Goal: Task Accomplishment & Management: Use online tool/utility

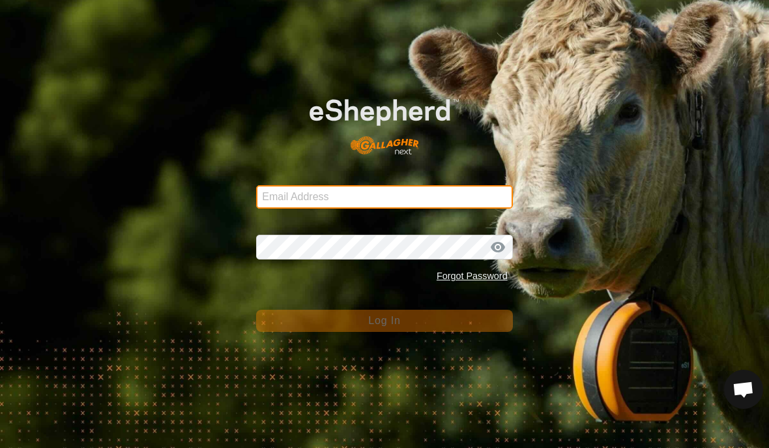
click at [440, 203] on input "Email Address" at bounding box center [384, 196] width 256 height 23
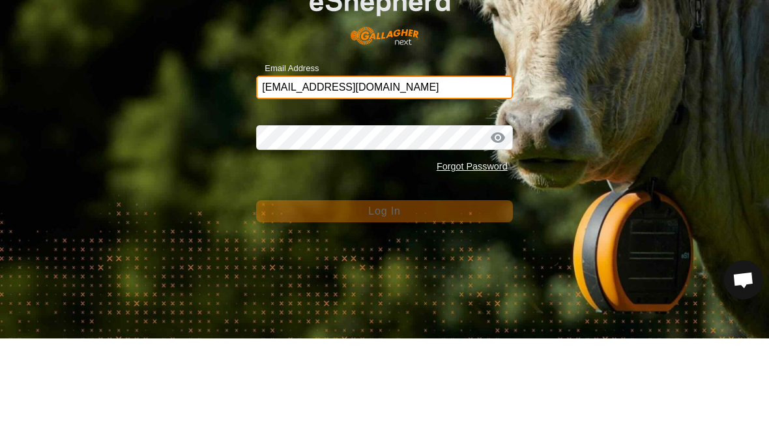
type input "Alexandert201@mytru.ca"
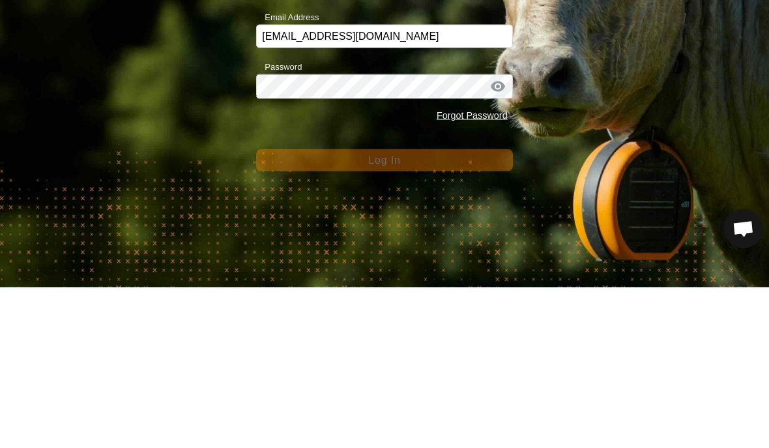
click at [503, 240] on div at bounding box center [498, 246] width 20 height 13
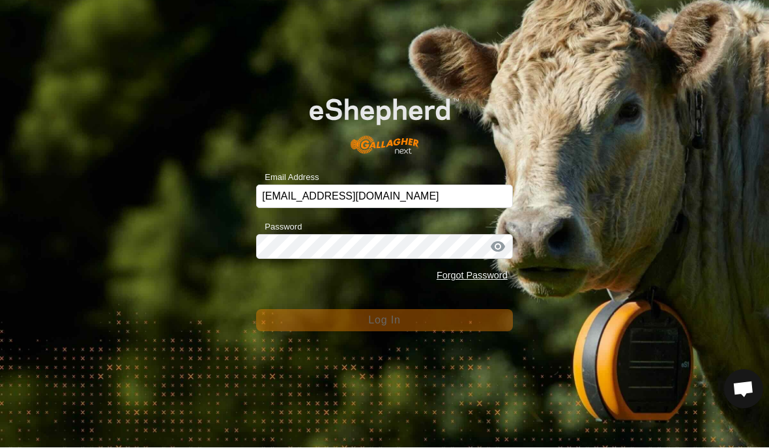
click at [500, 251] on div at bounding box center [498, 246] width 20 height 13
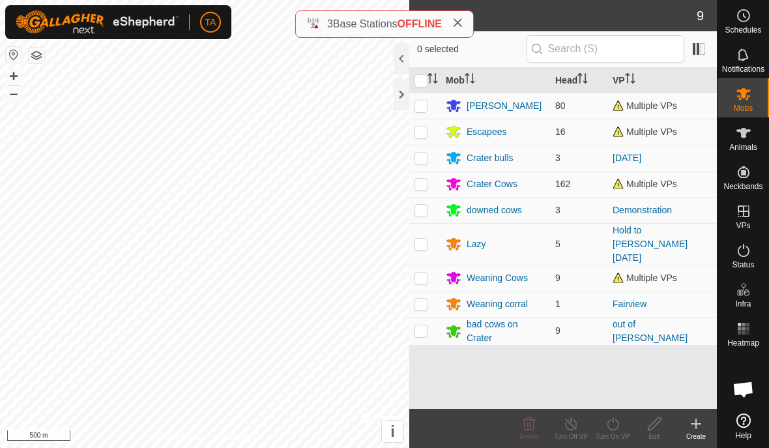
click at [419, 272] on p-checkbox at bounding box center [420, 277] width 13 height 10
click at [416, 272] on p-checkbox at bounding box center [420, 277] width 13 height 10
checkbox input "false"
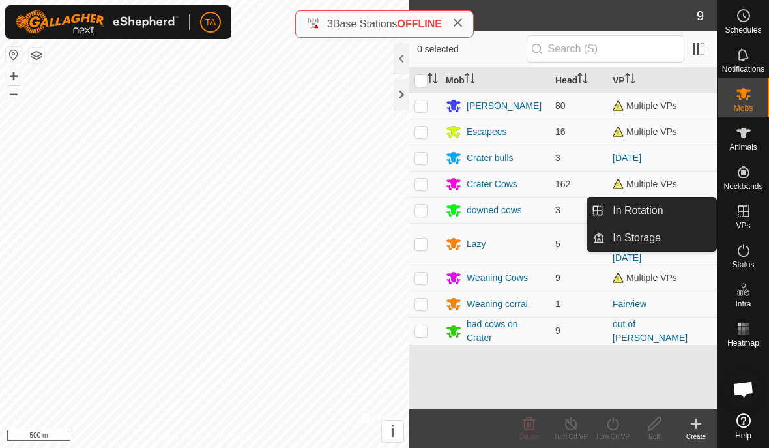
click at [668, 211] on link "In Rotation" at bounding box center [660, 210] width 111 height 26
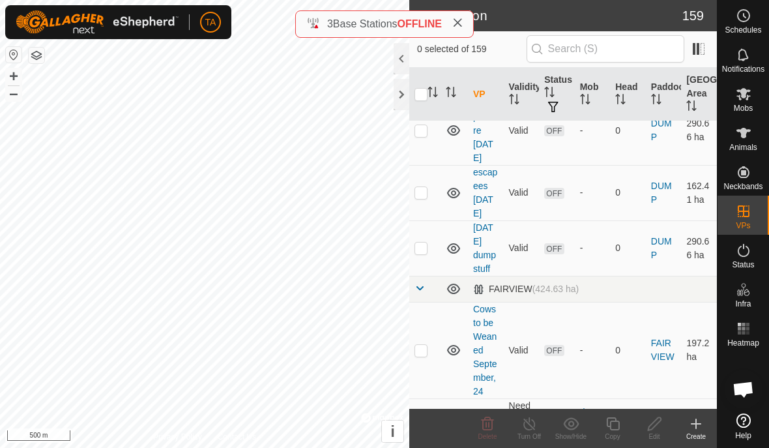
scroll to position [5603, 0]
checkbox input "true"
click at [618, 427] on icon at bounding box center [613, 424] width 16 height 16
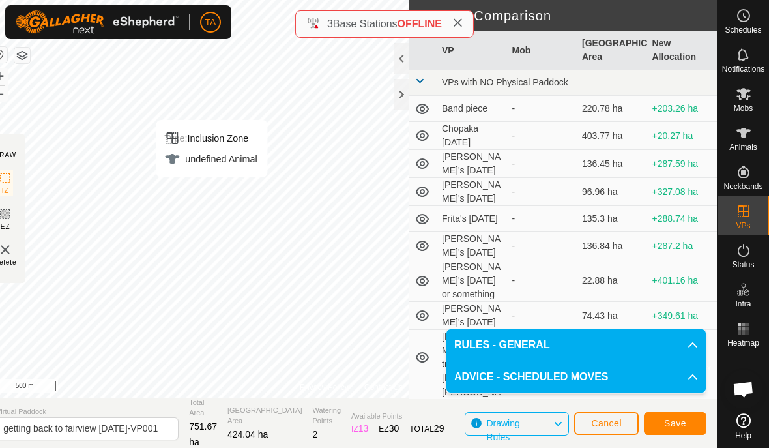
click at [257, 135] on div "Type: Inclusion Zone" at bounding box center [210, 138] width 92 height 16
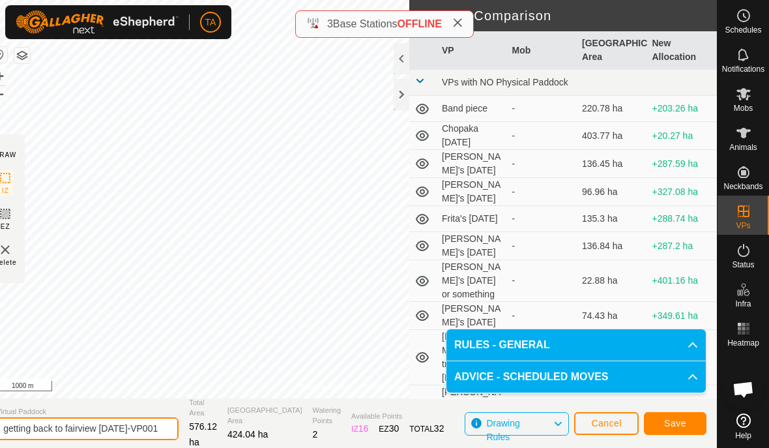
click at [90, 417] on input "getting back to fairview [DATE]-VP001" at bounding box center [87, 428] width 182 height 23
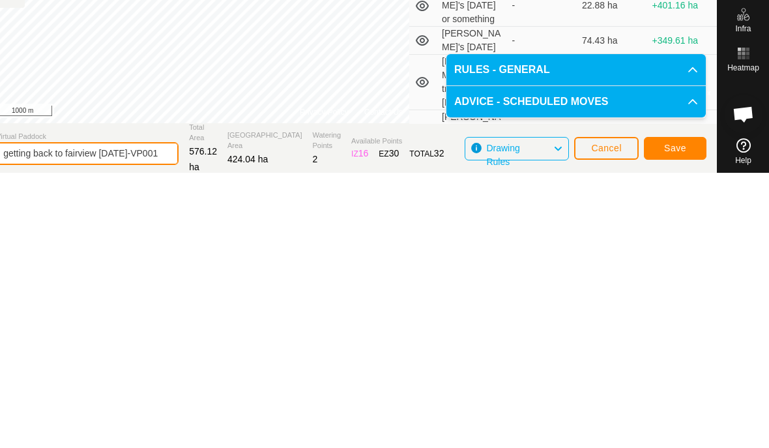
click at [134, 417] on input "getting back to fairview [DATE]-VP001" at bounding box center [87, 428] width 182 height 23
click at [135, 417] on input "getting back to fairview [DATE]-VP001" at bounding box center [87, 428] width 182 height 23
click at [107, 417] on input "getting back to fairview [DATE]-VP001" at bounding box center [87, 428] width 182 height 23
click at [104, 417] on input "getting [DATE]-VP001" at bounding box center [87, 428] width 182 height 23
type input "g"
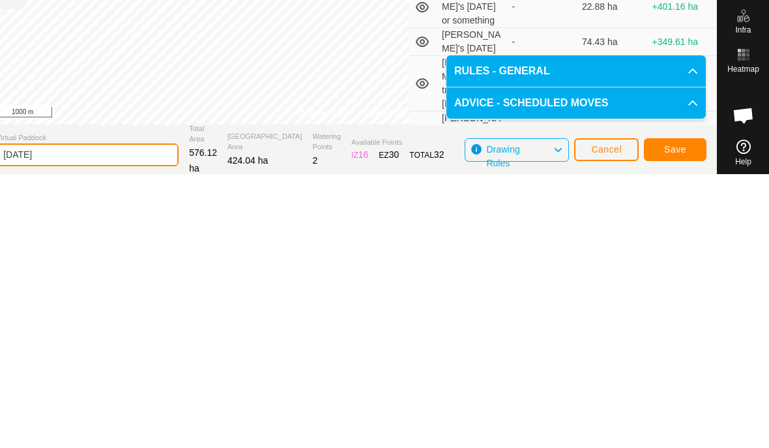
type input "[DATE]"
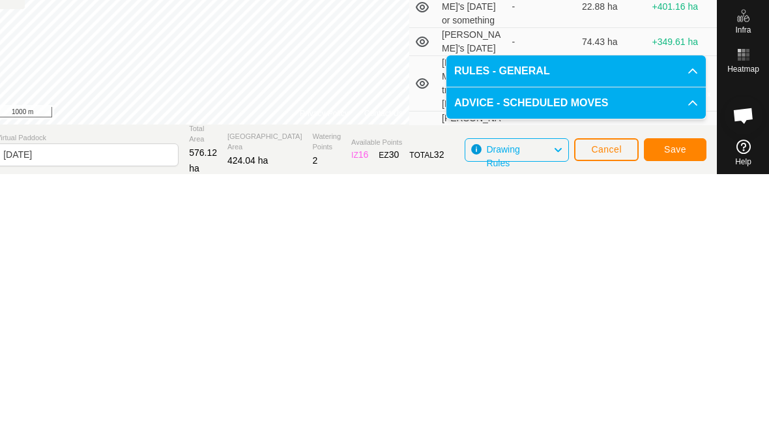
click at [679, 418] on span "Save" at bounding box center [675, 423] width 22 height 10
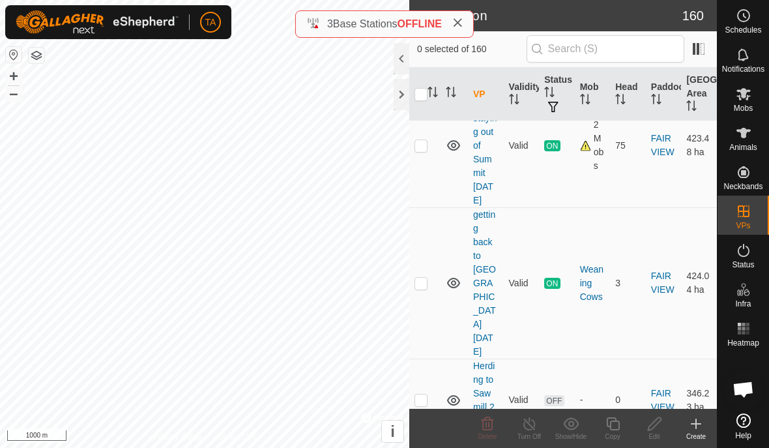
scroll to position [5975, 0]
click at [739, 105] on span "Mobs" at bounding box center [742, 108] width 19 height 8
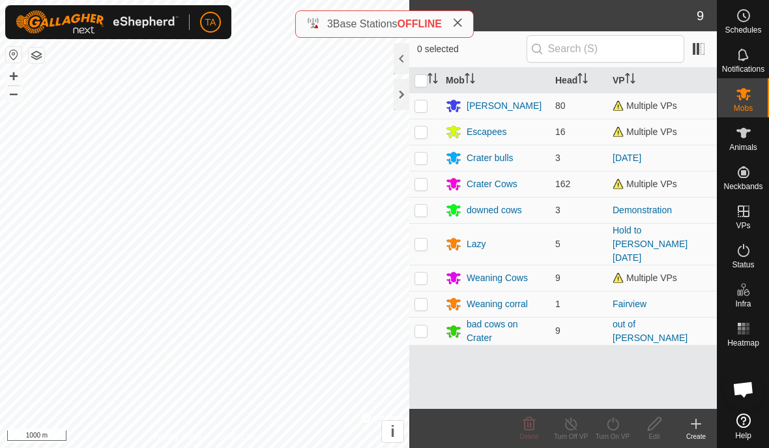
click at [533, 272] on div "Weaning Cows" at bounding box center [495, 278] width 99 height 16
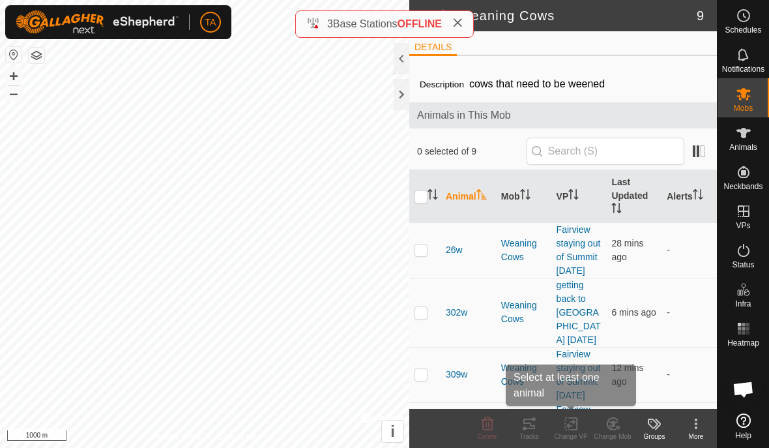
click at [572, 421] on icon at bounding box center [570, 423] width 9 height 8
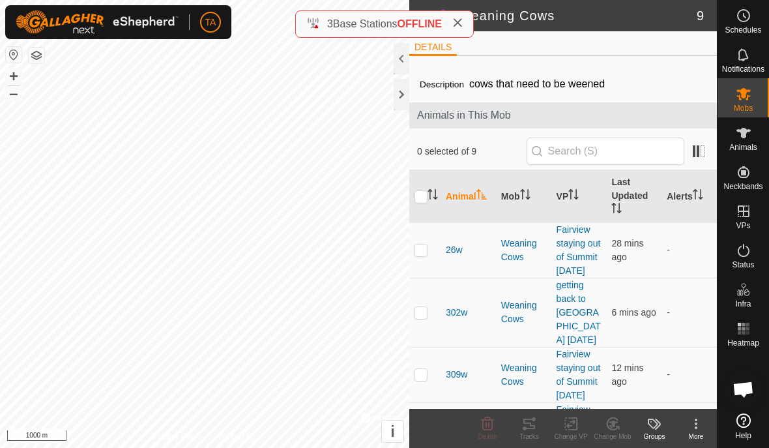
click at [427, 199] on icon "Activate to sort" at bounding box center [432, 194] width 10 height 10
click at [427, 201] on p-sorticon "Activate to sort" at bounding box center [432, 196] width 10 height 10
click at [422, 197] on input "checkbox" at bounding box center [420, 196] width 13 height 13
checkbox input "true"
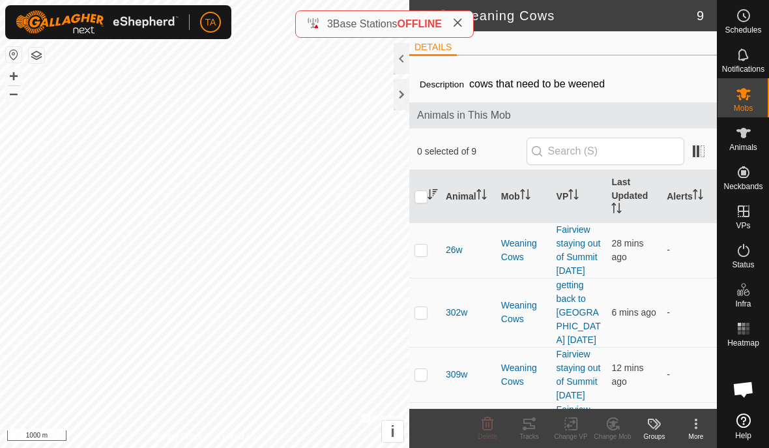
checkbox input "true"
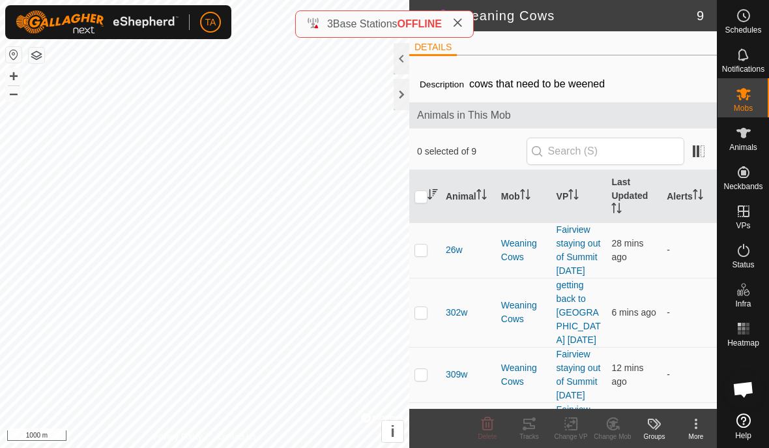
checkbox input "true"
click at [574, 425] on icon at bounding box center [571, 424] width 16 height 16
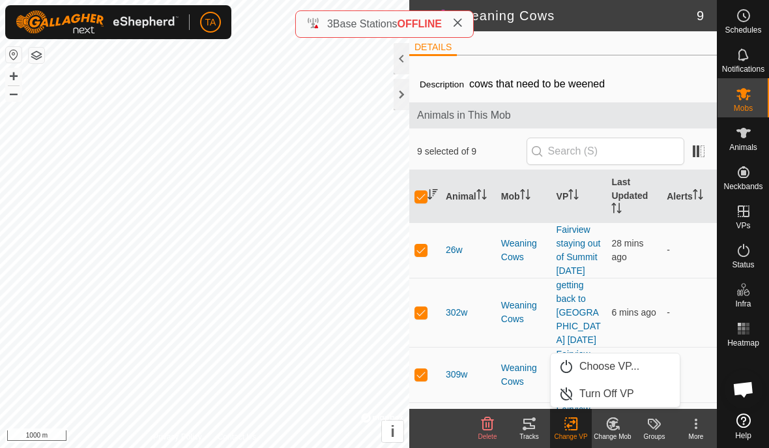
click at [629, 365] on span "Choose VP..." at bounding box center [609, 366] width 60 height 16
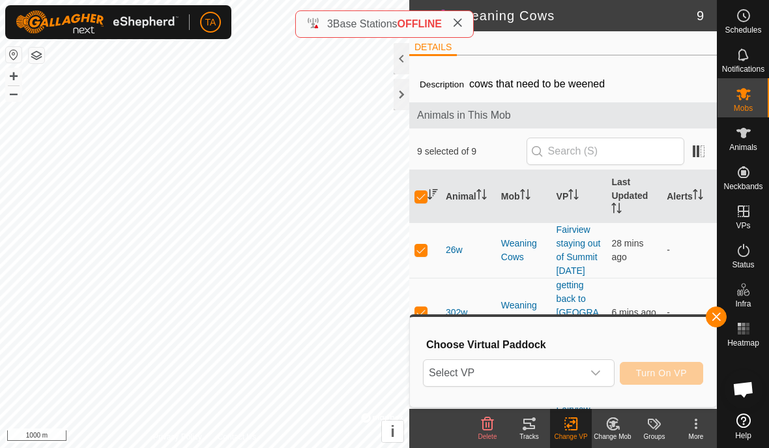
click at [574, 375] on span "Select VP" at bounding box center [502, 373] width 159 height 26
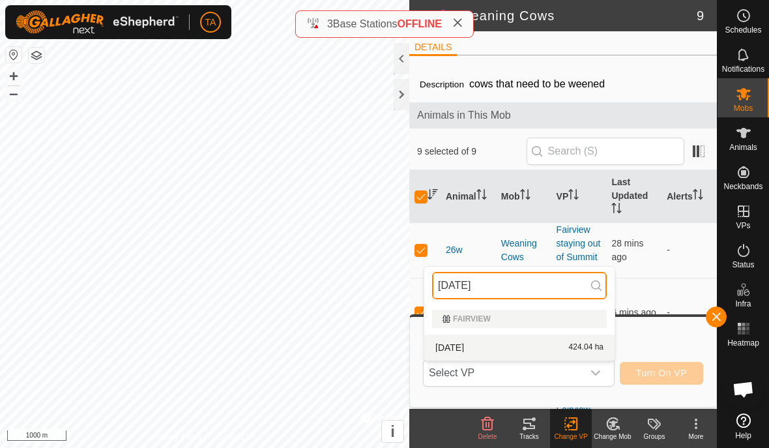
type input "[DATE]"
click at [531, 349] on div "[DATE] 424.04 ha" at bounding box center [519, 347] width 175 height 16
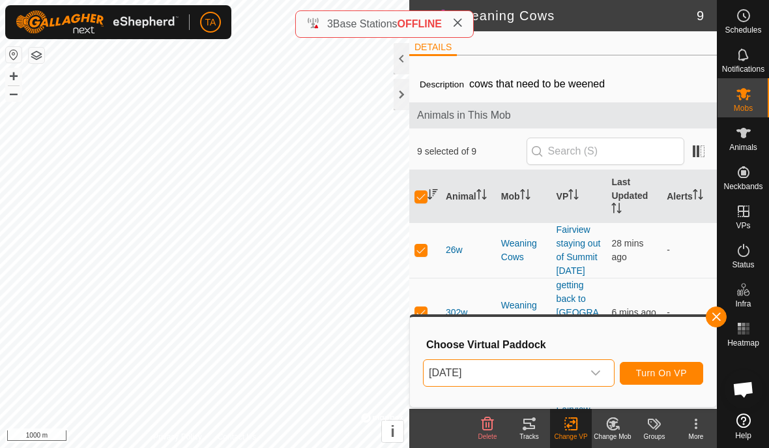
click at [675, 376] on span "Turn On VP" at bounding box center [661, 372] width 51 height 10
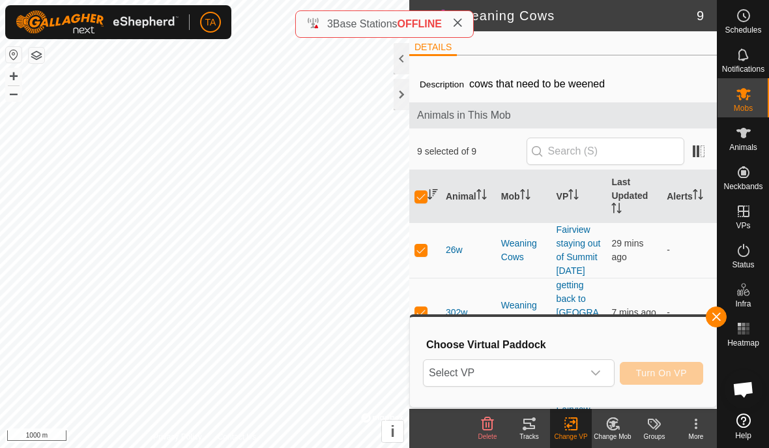
click at [689, 374] on button "Turn On VP" at bounding box center [660, 373] width 83 height 23
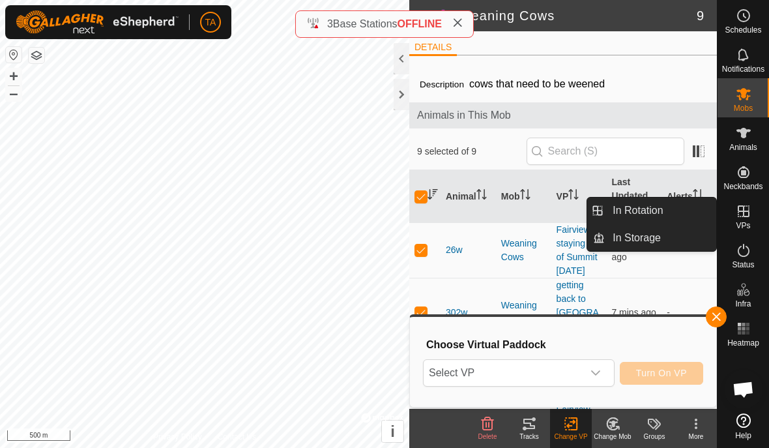
click at [666, 214] on link "In Rotation" at bounding box center [660, 210] width 111 height 26
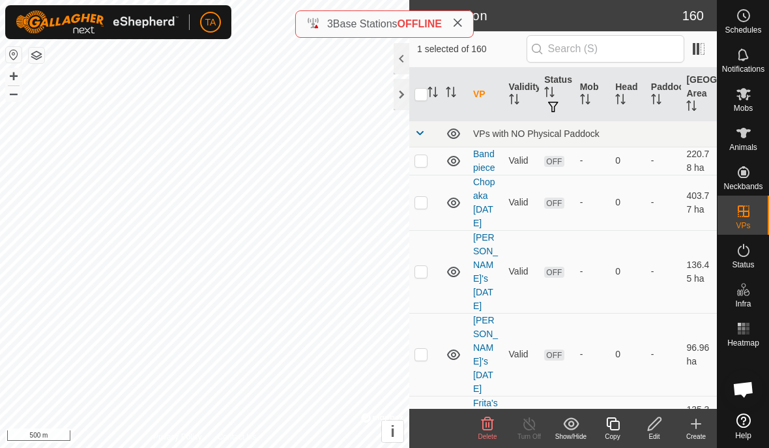
click at [418, 168] on td at bounding box center [424, 161] width 31 height 28
click at [489, 427] on icon at bounding box center [487, 424] width 16 height 16
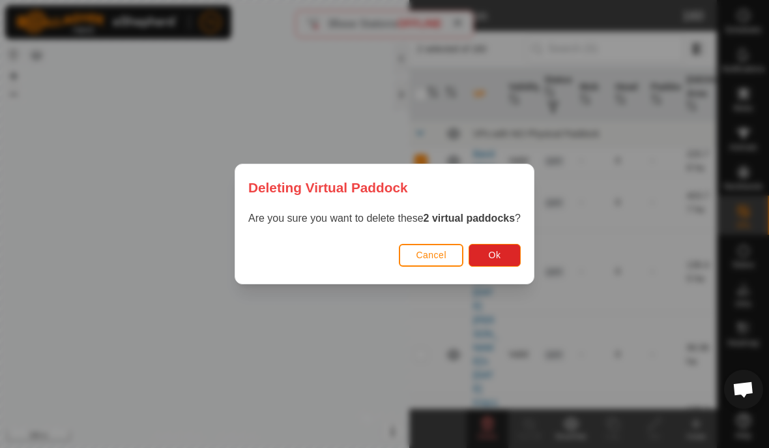
click at [501, 253] on span "Ok" at bounding box center [495, 254] width 12 height 10
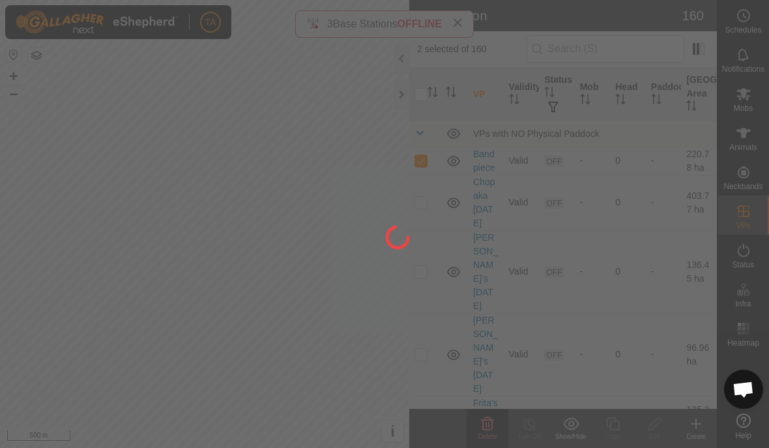
checkbox input "false"
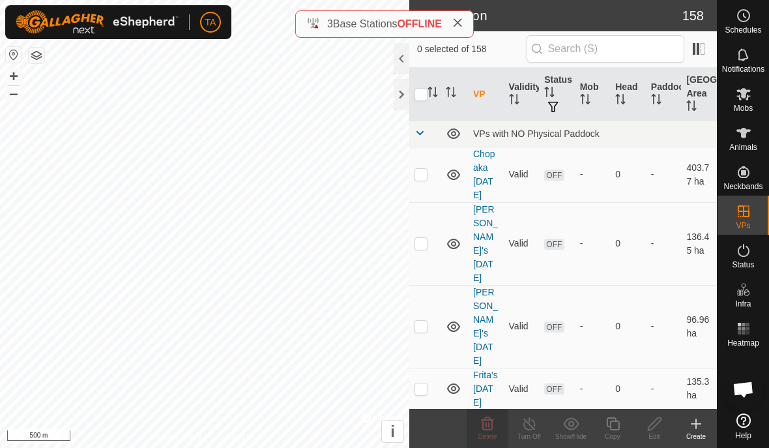
click at [425, 179] on p-checkbox at bounding box center [420, 174] width 13 height 10
checkbox input "true"
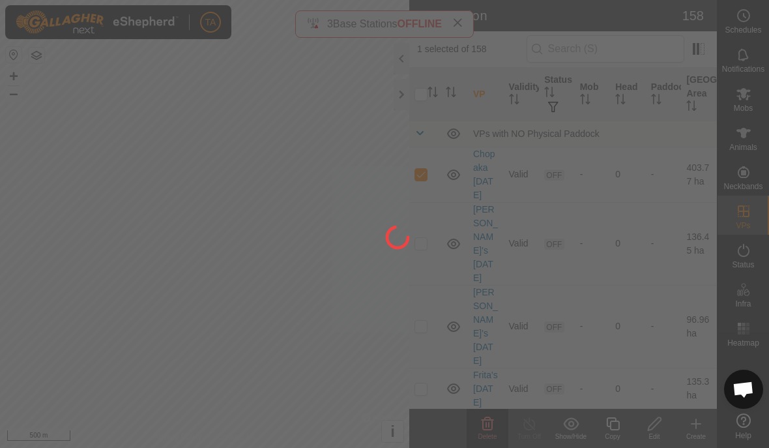
click at [416, 244] on div at bounding box center [384, 224] width 769 height 448
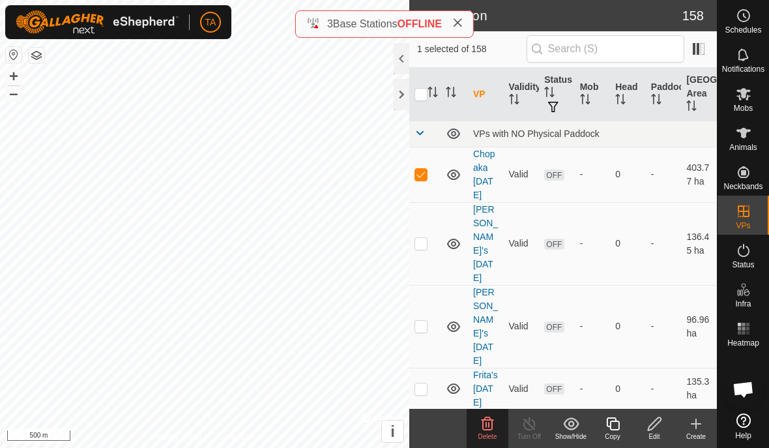
click at [423, 238] on p-checkbox at bounding box center [420, 243] width 13 height 10
checkbox input "true"
click at [420, 320] on p-checkbox at bounding box center [420, 325] width 13 height 10
checkbox input "true"
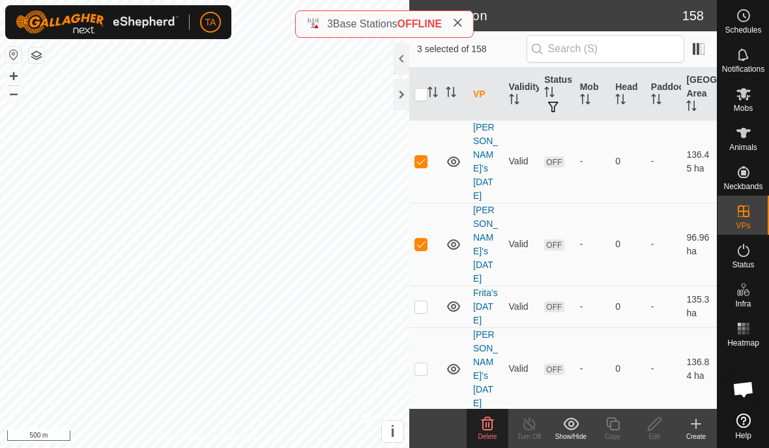
scroll to position [83, 0]
click at [423, 300] on p-checkbox at bounding box center [420, 305] width 13 height 10
checkbox input "true"
click at [425, 362] on p-checkbox at bounding box center [420, 367] width 13 height 10
checkbox input "true"
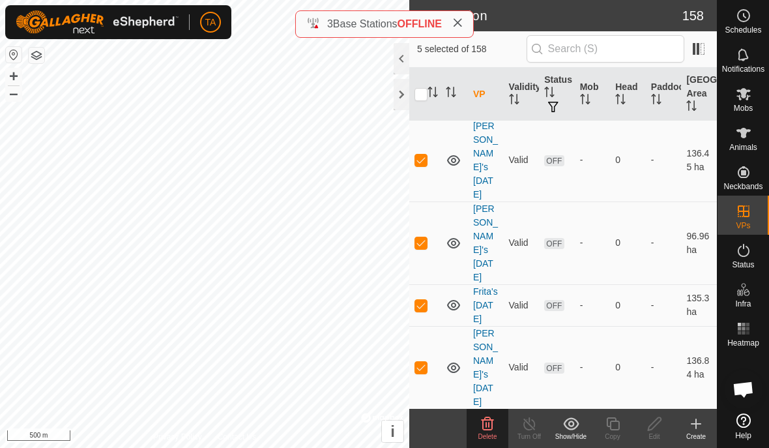
checkbox input "true"
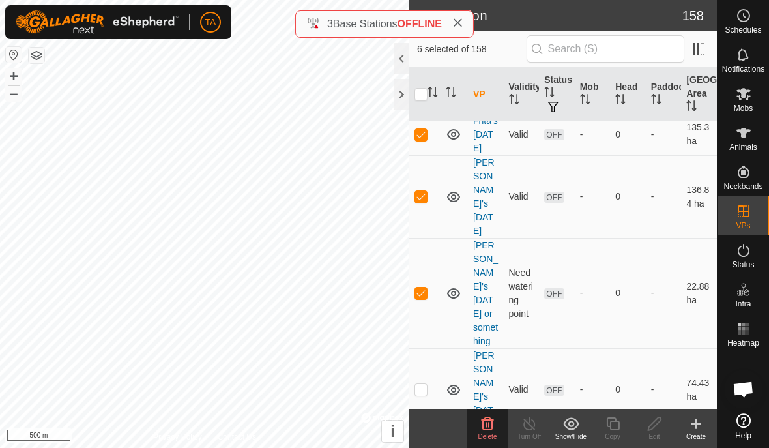
scroll to position [255, 0]
click at [422, 383] on p-checkbox at bounding box center [420, 388] width 13 height 10
checkbox input "true"
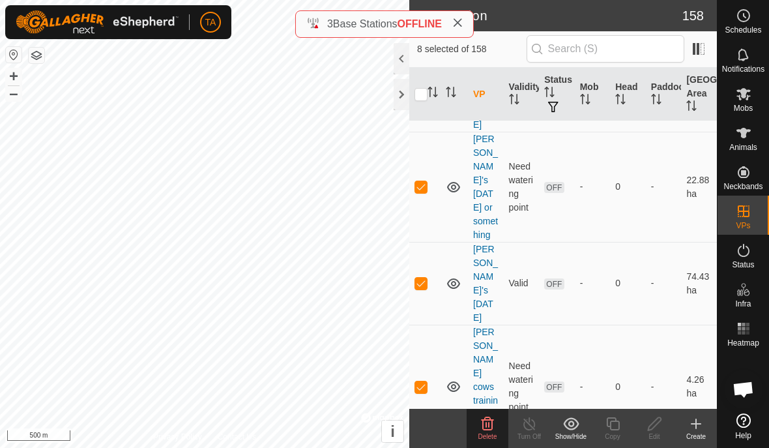
scroll to position [372, 0]
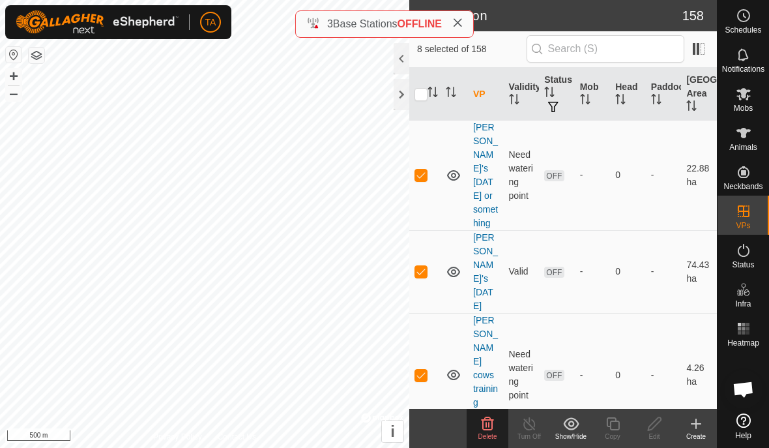
checkbox input "true"
click at [493, 420] on icon at bounding box center [487, 422] width 12 height 13
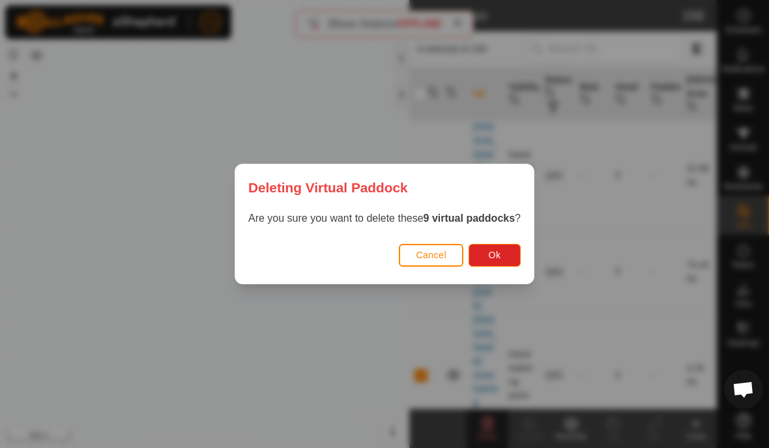
click at [504, 256] on button "Ok" at bounding box center [494, 255] width 52 height 23
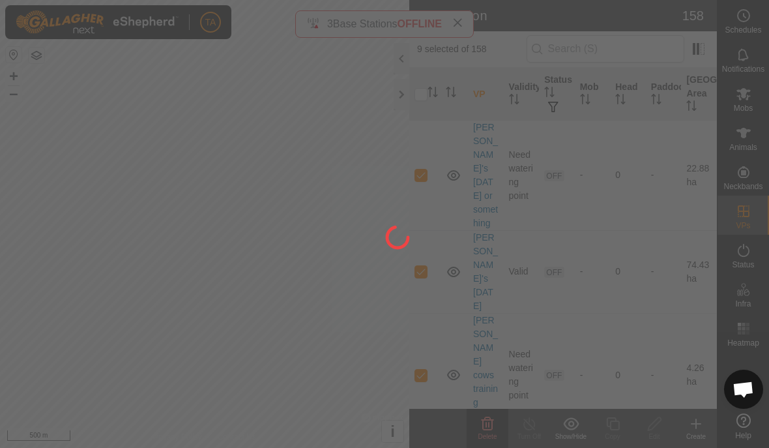
checkbox input "false"
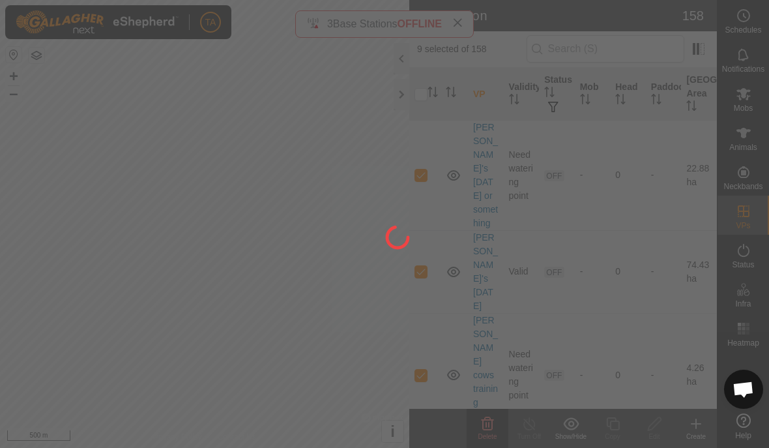
checkbox input "false"
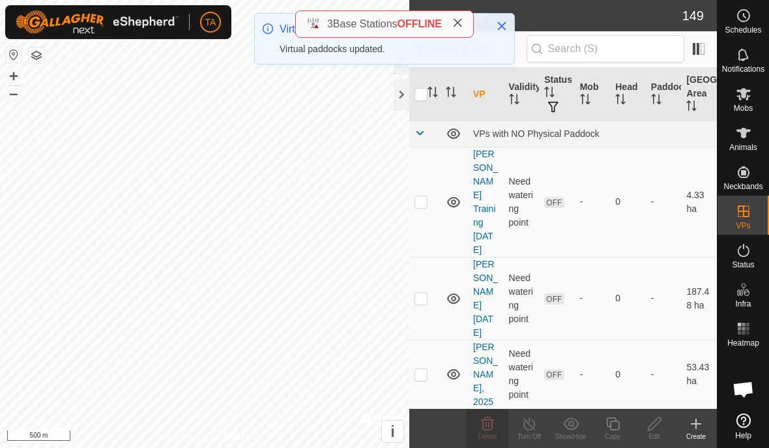
click at [425, 196] on p-checkbox at bounding box center [420, 201] width 13 height 10
checkbox input "true"
click at [430, 260] on td at bounding box center [424, 298] width 31 height 83
checkbox input "true"
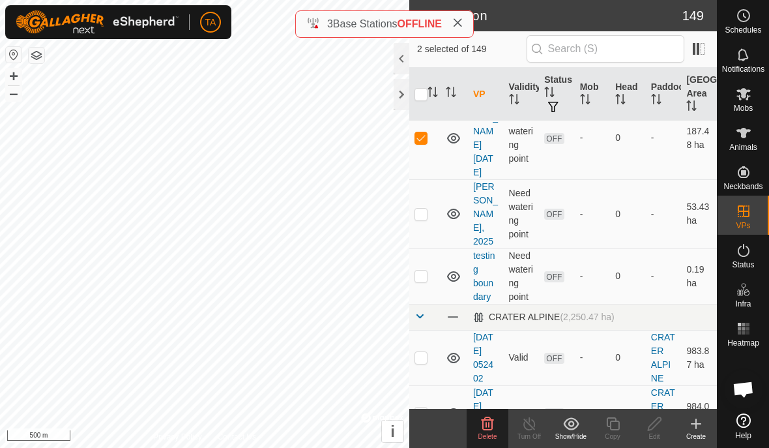
scroll to position [158, 0]
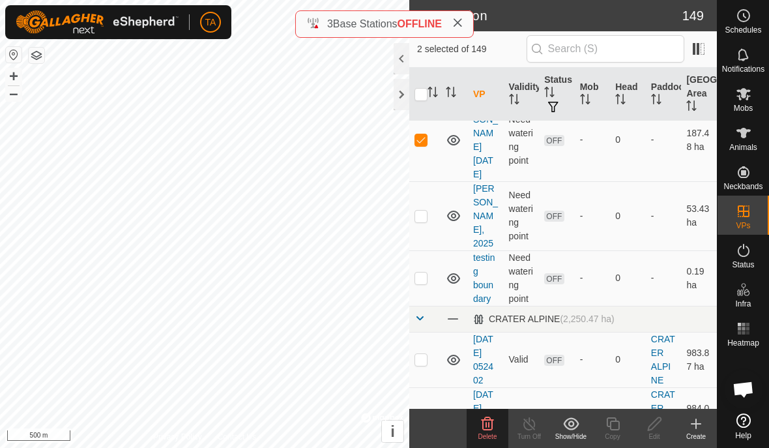
click at [420, 210] on p-checkbox at bounding box center [420, 215] width 13 height 10
checkbox input "true"
click at [425, 272] on p-checkbox at bounding box center [420, 277] width 13 height 10
checkbox input "true"
click at [496, 421] on delete-svg-icon at bounding box center [487, 424] width 42 height 16
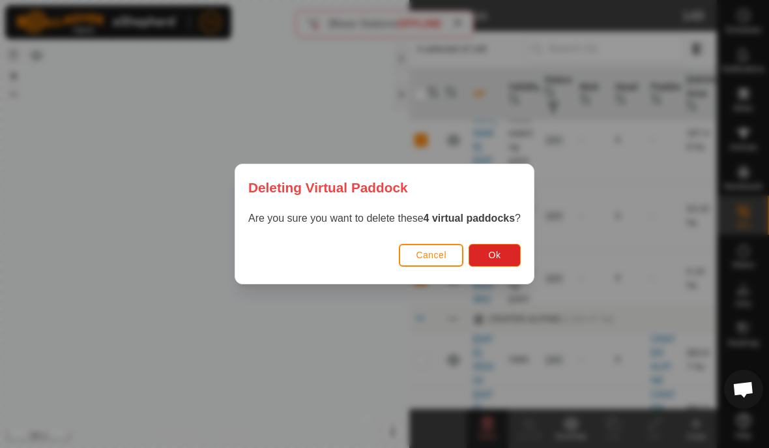
click at [498, 255] on span "Ok" at bounding box center [495, 254] width 12 height 10
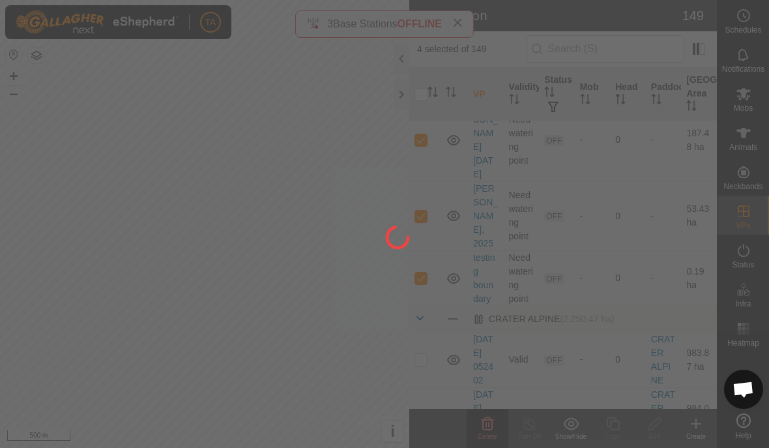
checkbox input "false"
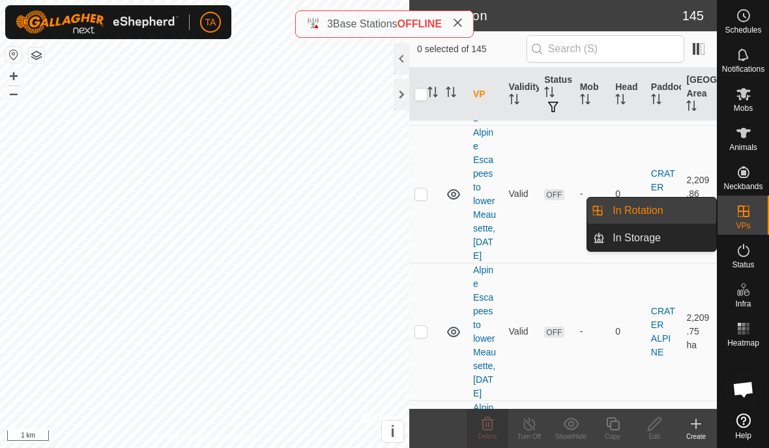
click at [661, 207] on span "In Rotation" at bounding box center [637, 211] width 50 height 16
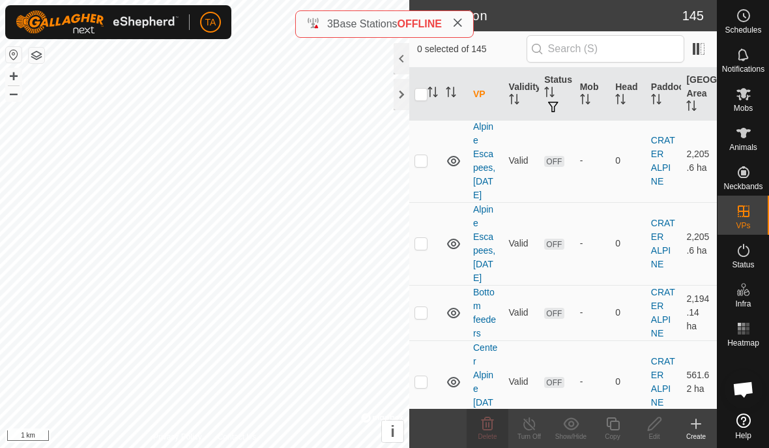
scroll to position [1501, 0]
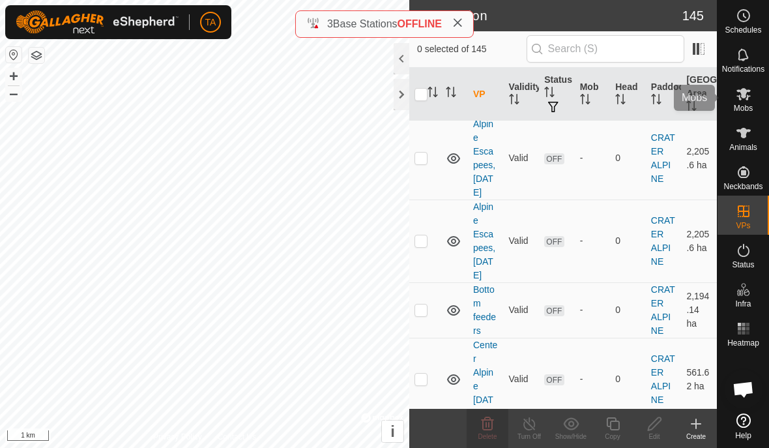
click at [744, 101] on icon at bounding box center [743, 94] width 16 height 16
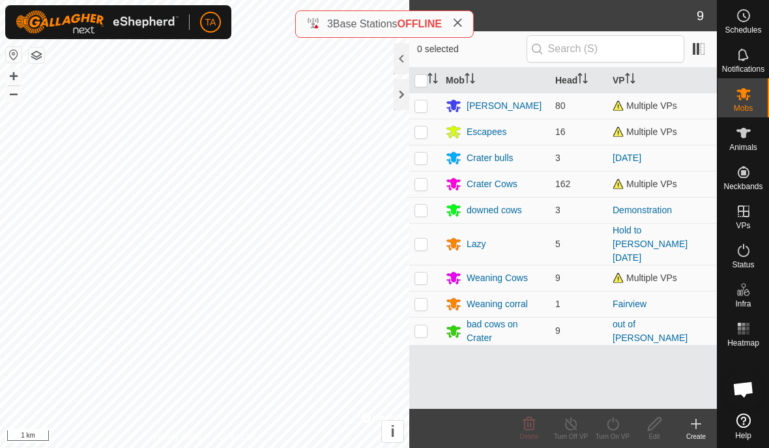
click at [752, 98] on es-mob-svg-icon at bounding box center [743, 93] width 23 height 21
click at [420, 272] on p-checkbox at bounding box center [420, 277] width 13 height 10
checkbox input "true"
click at [653, 272] on span "Multiple VPs" at bounding box center [644, 277] width 64 height 10
click at [615, 422] on icon at bounding box center [613, 424] width 16 height 16
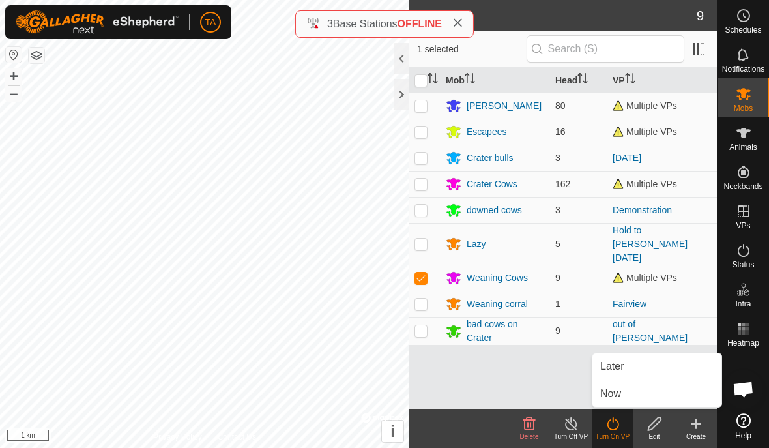
click at [639, 395] on link "Now" at bounding box center [656, 393] width 129 height 26
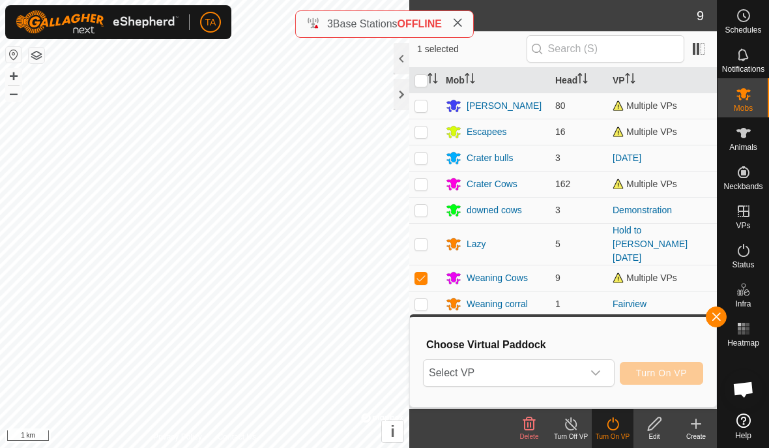
click at [580, 373] on span "Select VP" at bounding box center [502, 373] width 159 height 26
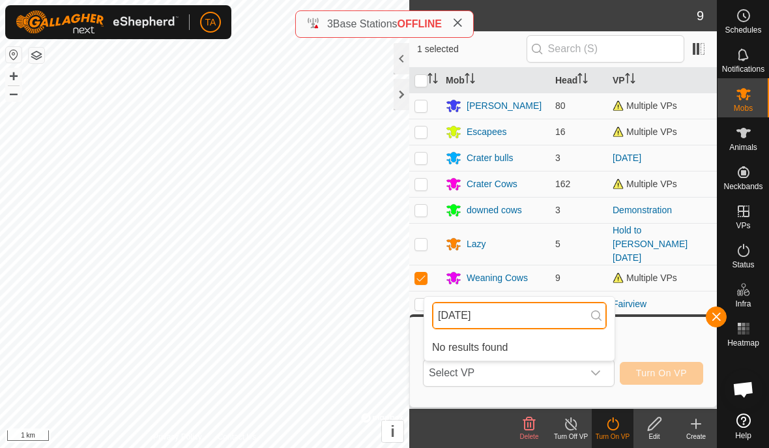
type input "[DATE]"
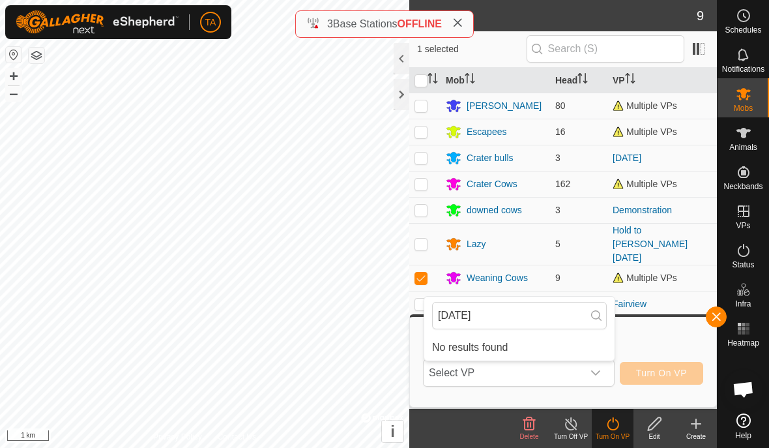
click at [601, 376] on div "dropdown trigger" at bounding box center [595, 373] width 26 height 26
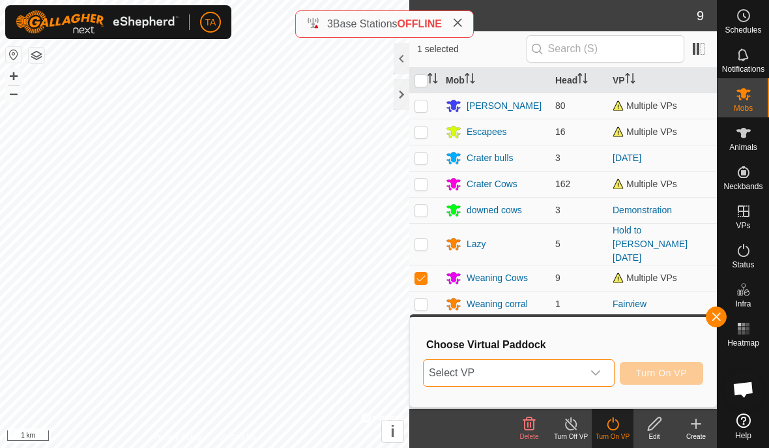
click at [567, 375] on span "Select VP" at bounding box center [502, 373] width 159 height 26
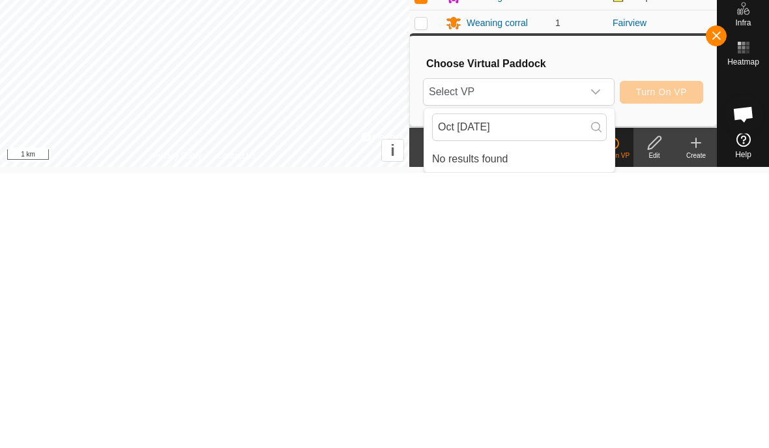
scroll to position [6, 0]
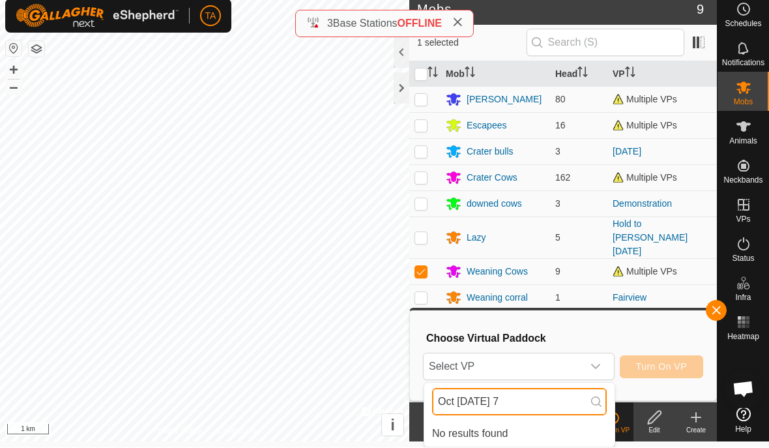
click at [528, 403] on input "Oct [DATE] 7" at bounding box center [519, 401] width 175 height 27
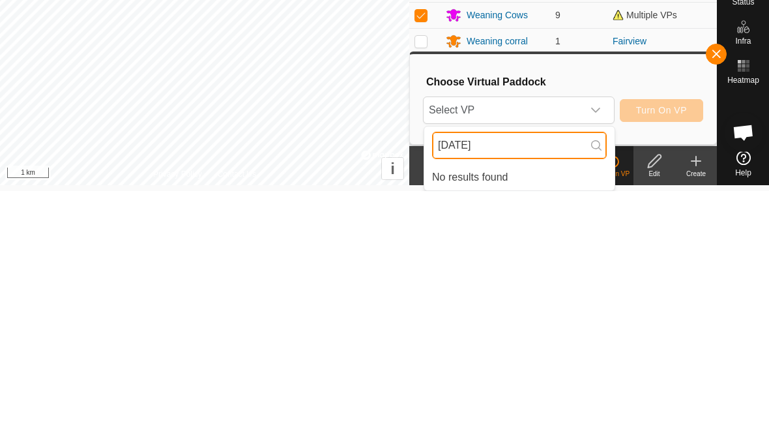
type input "[DATE]"
click at [602, 354] on div "dropdown trigger" at bounding box center [595, 367] width 26 height 26
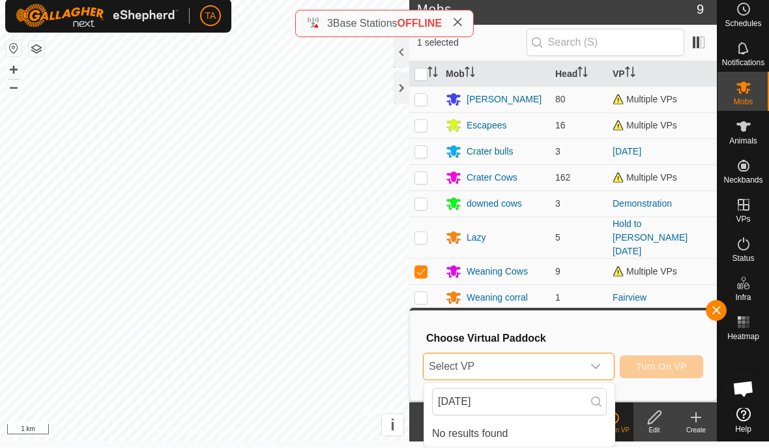
scroll to position [0, 0]
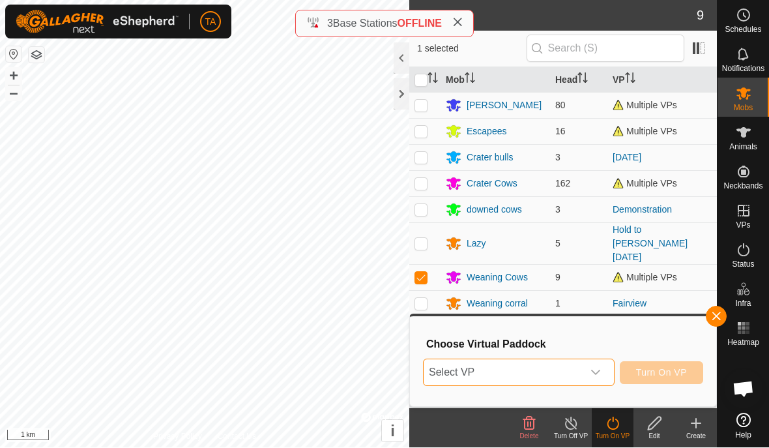
click at [599, 377] on icon "dropdown trigger" at bounding box center [595, 372] width 10 height 10
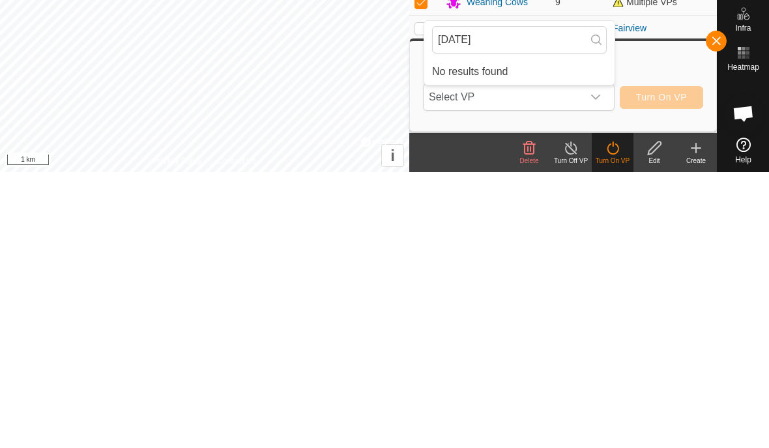
click at [602, 360] on div "dropdown trigger" at bounding box center [595, 373] width 26 height 26
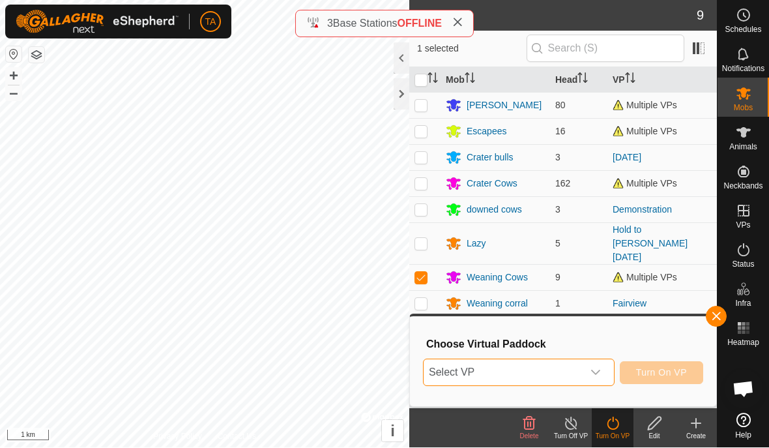
click at [530, 378] on span "Select VP" at bounding box center [502, 373] width 159 height 26
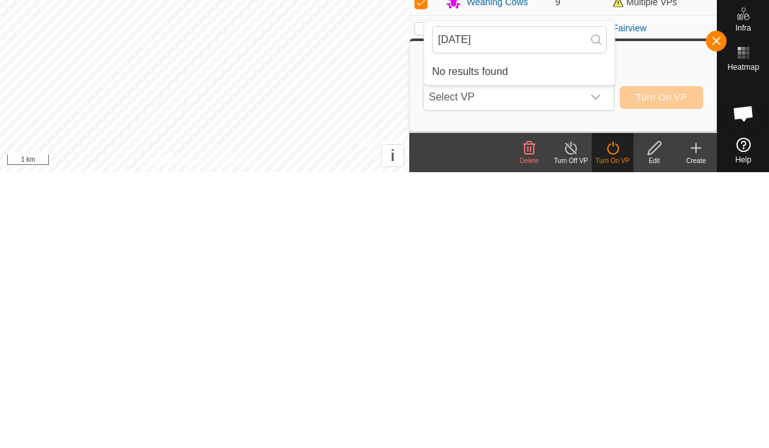
click at [510, 360] on span "Select VP" at bounding box center [502, 373] width 159 height 26
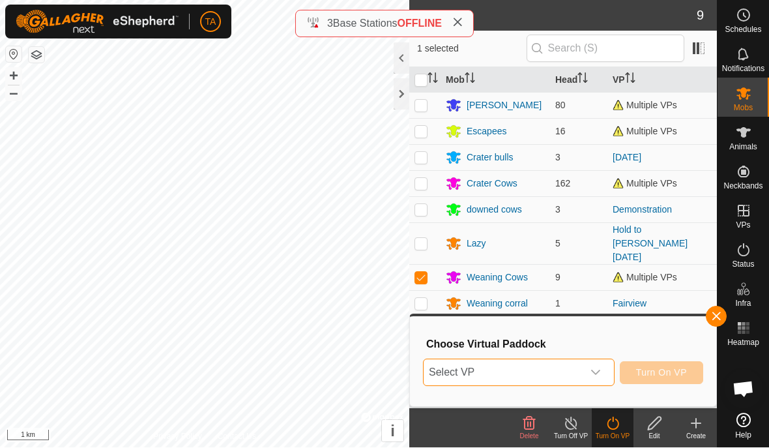
click at [516, 366] on span "Select VP" at bounding box center [502, 373] width 159 height 26
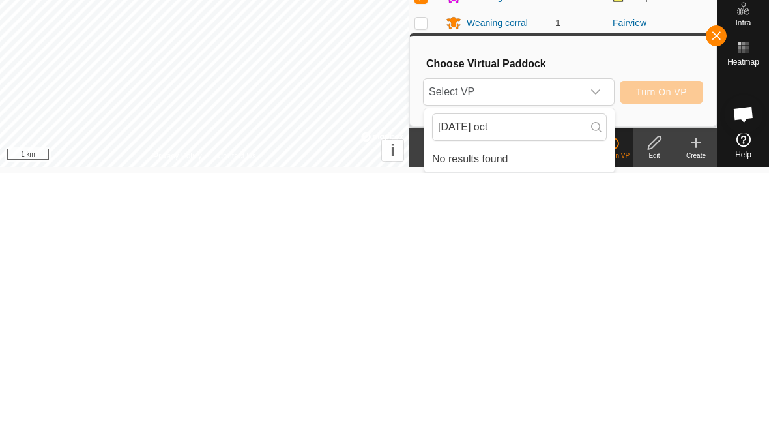
scroll to position [6, 0]
type input "[DATE]"
click at [603, 388] on input "[DATE]" at bounding box center [519, 401] width 175 height 27
click at [589, 388] on input "[DATE]" at bounding box center [519, 401] width 175 height 27
click at [590, 388] on input "[DATE]" at bounding box center [519, 401] width 175 height 27
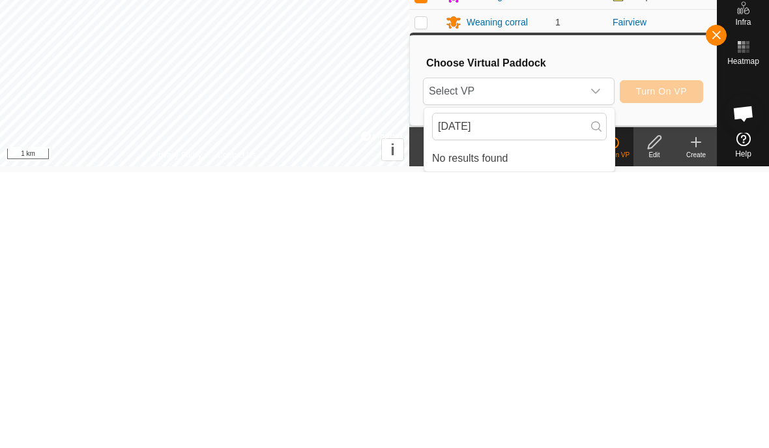
click at [592, 388] on input "[DATE]" at bounding box center [519, 401] width 175 height 27
click at [593, 362] on icon "dropdown trigger" at bounding box center [595, 367] width 10 height 10
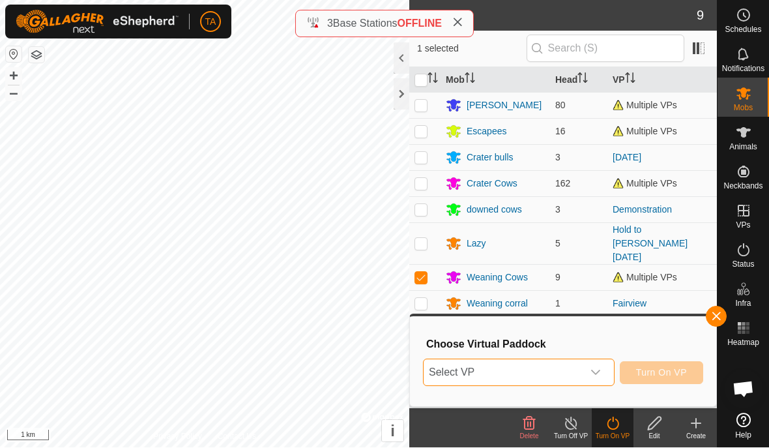
scroll to position [0, 0]
click at [558, 374] on span "Select VP" at bounding box center [502, 373] width 159 height 26
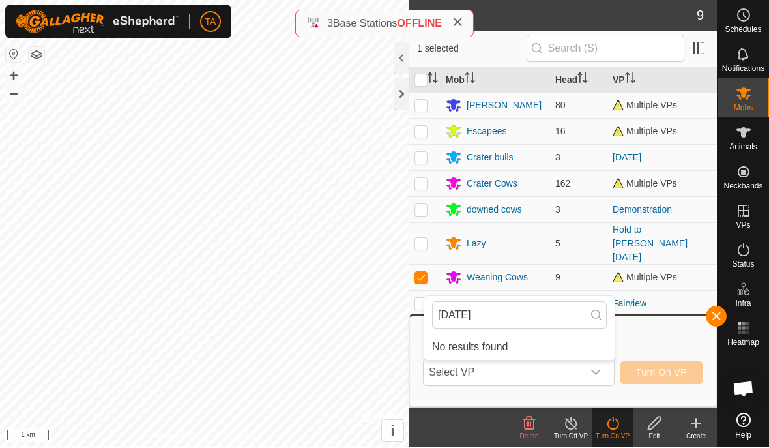
click at [711, 313] on span "button" at bounding box center [716, 316] width 10 height 10
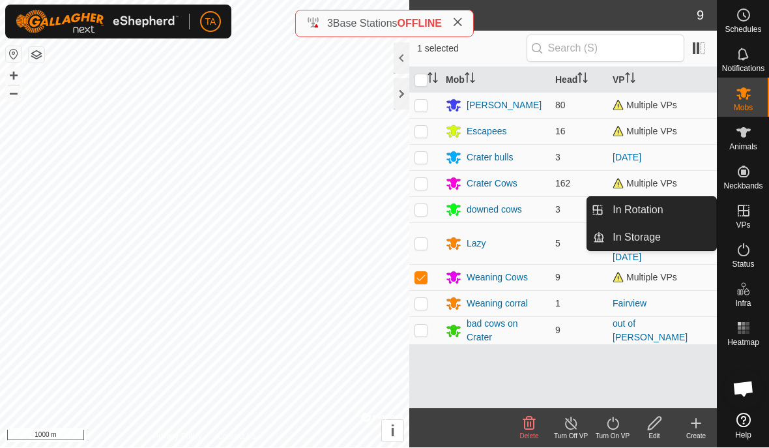
click at [666, 210] on link "In Rotation" at bounding box center [660, 210] width 111 height 26
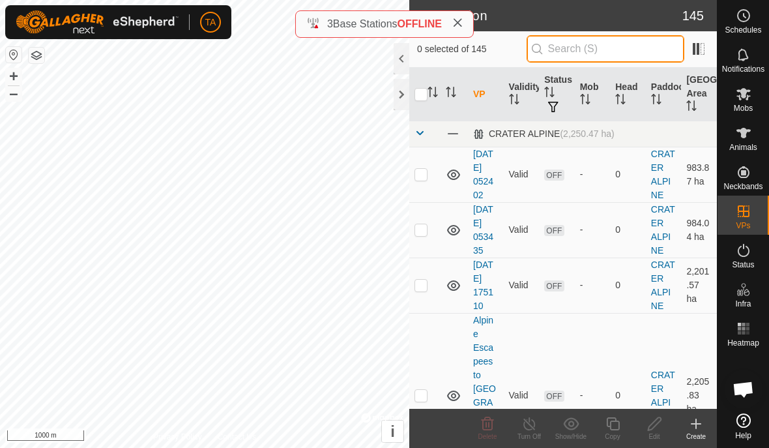
click at [639, 48] on input "text" at bounding box center [605, 48] width 158 height 27
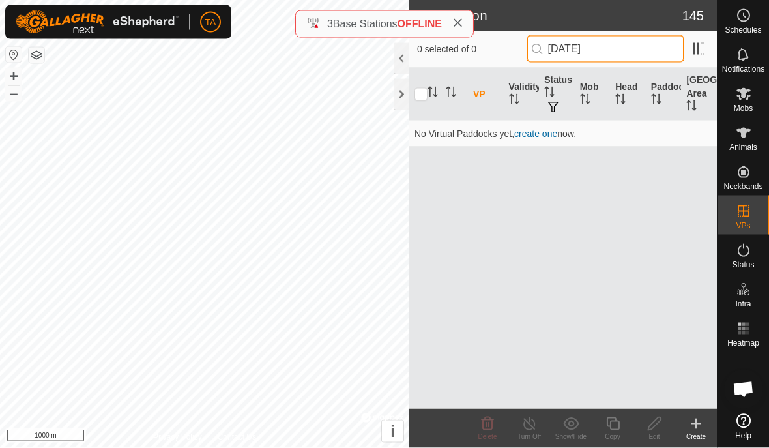
type input "[DATE]"
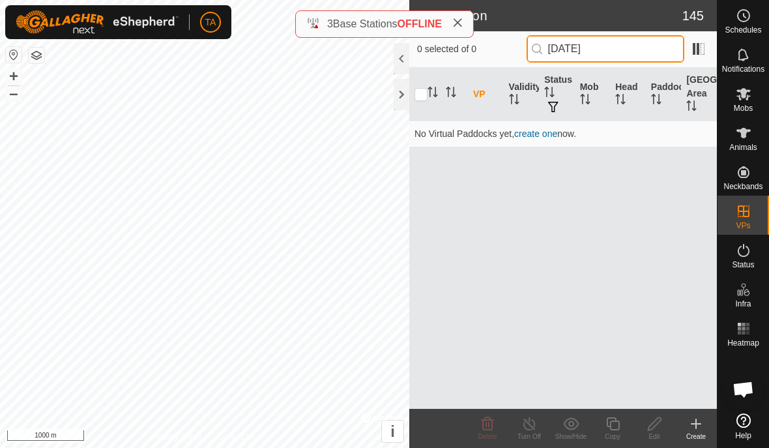
click at [640, 48] on input "[DATE]" at bounding box center [605, 48] width 158 height 27
click at [462, 23] on icon at bounding box center [457, 23] width 10 height 10
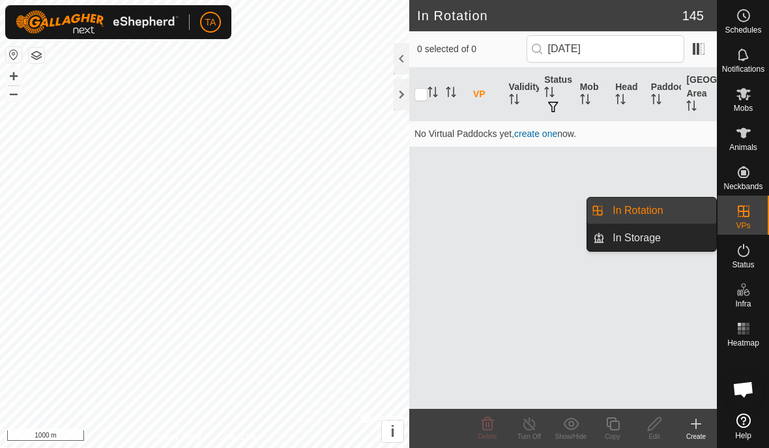
click at [666, 244] on link "In Storage" at bounding box center [660, 238] width 111 height 26
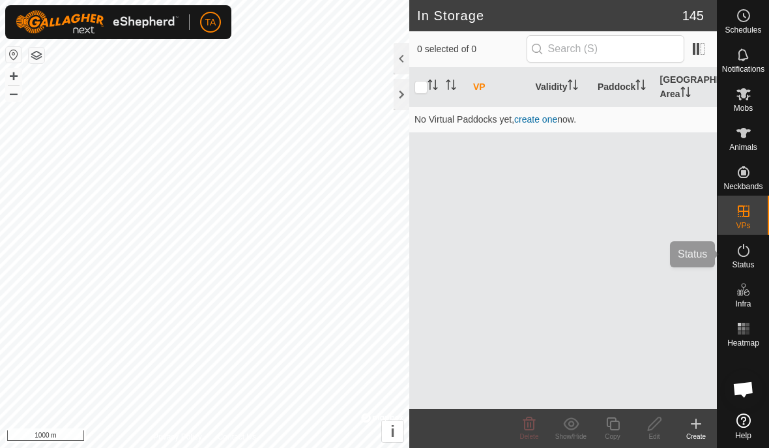
click at [747, 264] on span "Status" at bounding box center [743, 265] width 22 height 8
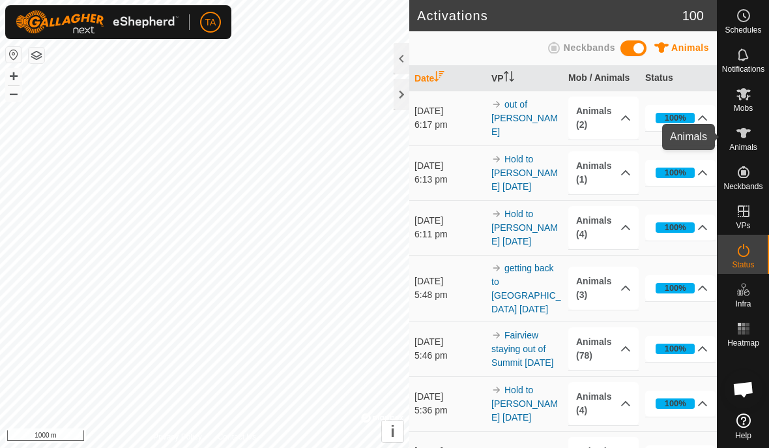
click at [741, 139] on icon at bounding box center [743, 133] width 16 height 16
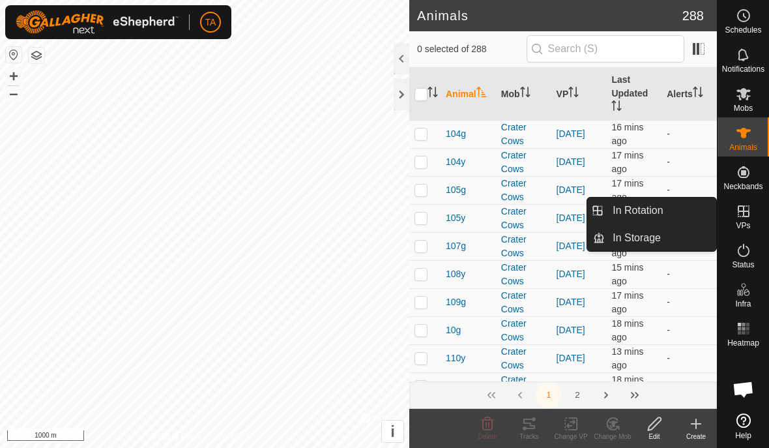
click at [676, 216] on link "In Rotation" at bounding box center [660, 210] width 111 height 26
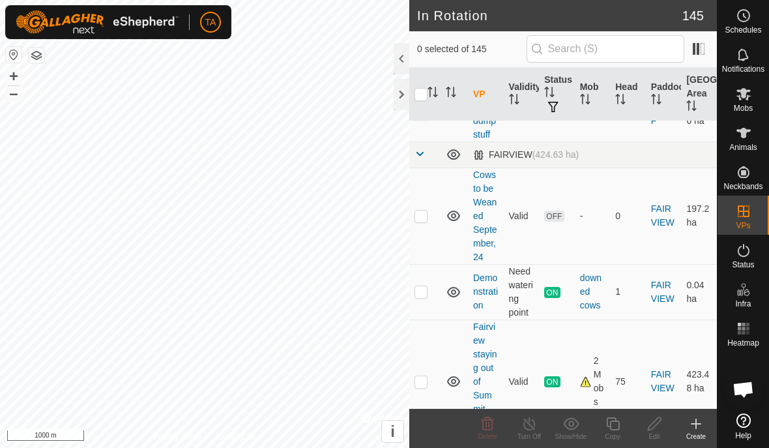
scroll to position [4600, 0]
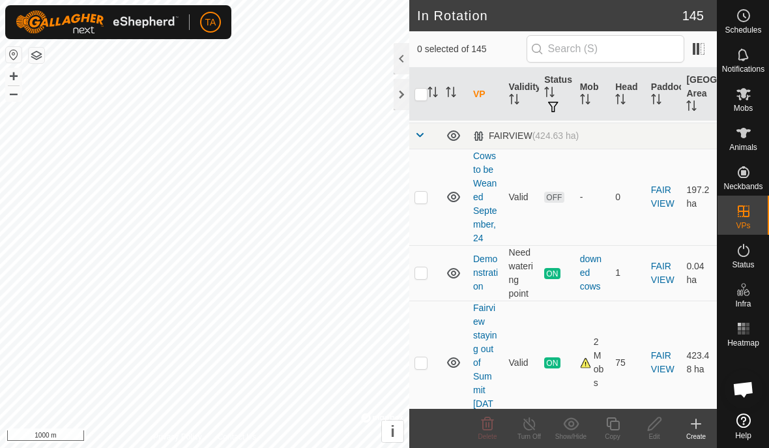
click at [414, 245] on td at bounding box center [424, 272] width 31 height 55
click at [419, 245] on td at bounding box center [424, 272] width 31 height 55
click at [455, 268] on icon at bounding box center [453, 273] width 13 height 10
click at [452, 265] on icon at bounding box center [454, 273] width 16 height 16
click at [420, 267] on p-checkbox at bounding box center [420, 272] width 13 height 10
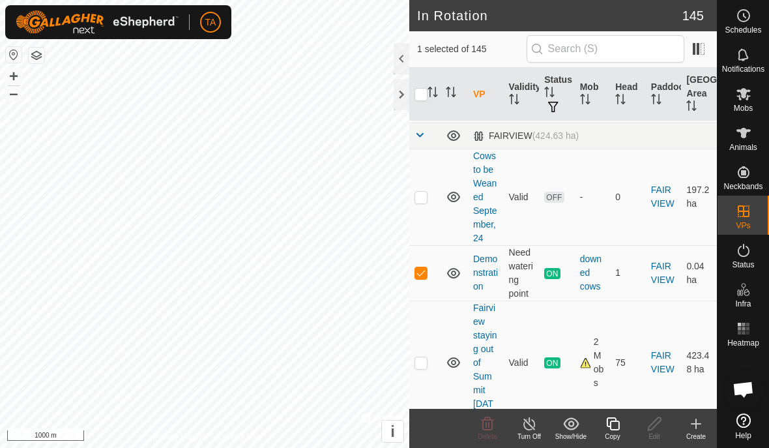
click at [420, 267] on p-checkbox at bounding box center [420, 272] width 13 height 10
checkbox input "false"
click at [652, 350] on link "FAIRVIEW" at bounding box center [662, 362] width 23 height 24
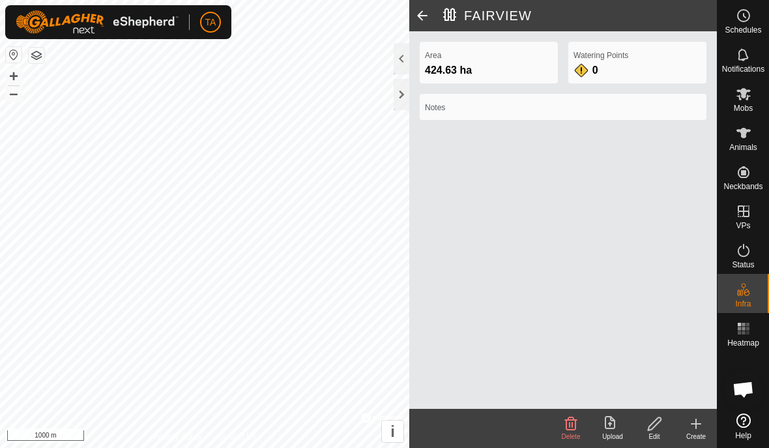
click at [409, 11] on span at bounding box center [422, 15] width 26 height 31
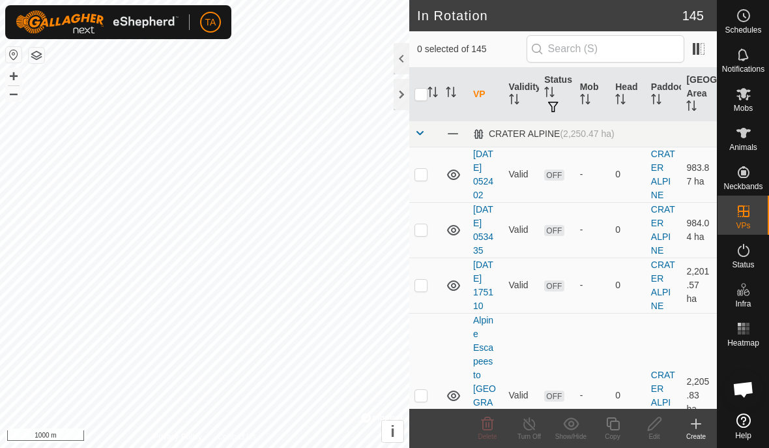
click at [420, 18] on h2 "In Rotation" at bounding box center [549, 16] width 265 height 16
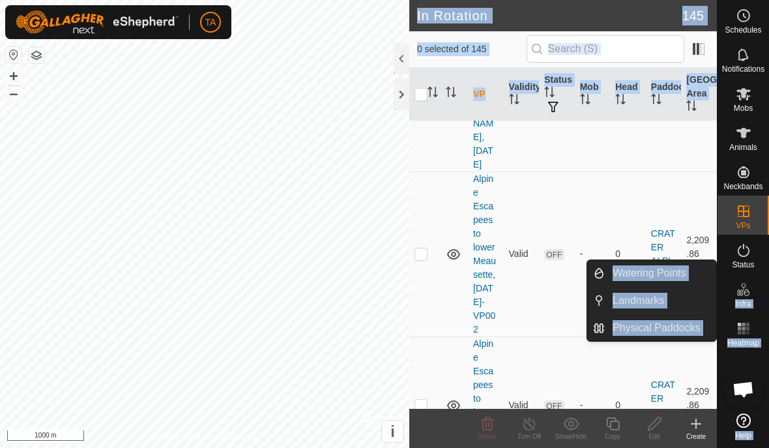
scroll to position [459, 0]
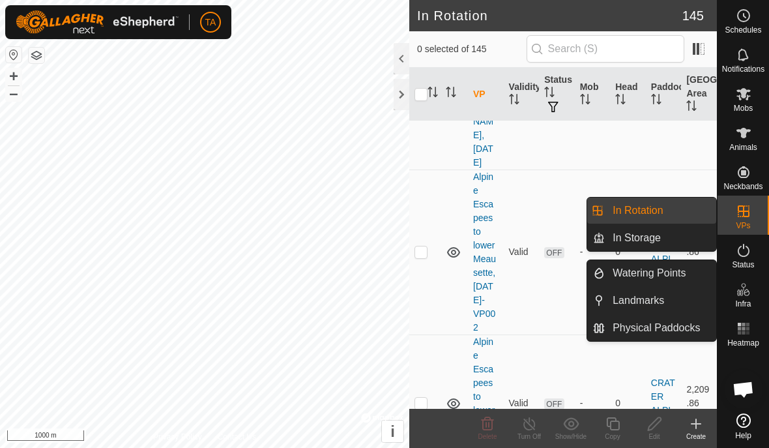
click at [678, 211] on link "In Rotation" at bounding box center [660, 210] width 111 height 26
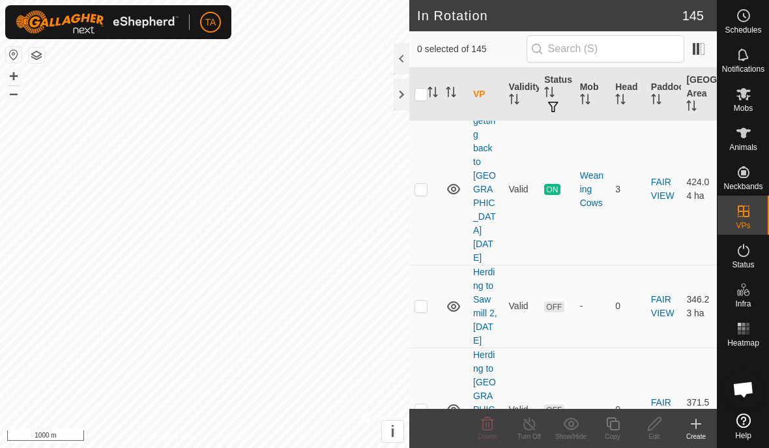
scroll to position [4906, 0]
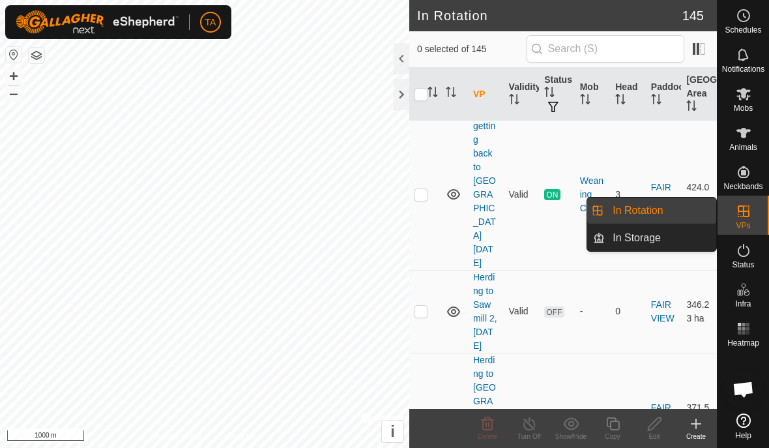
click at [679, 206] on link "In Rotation" at bounding box center [660, 210] width 111 height 26
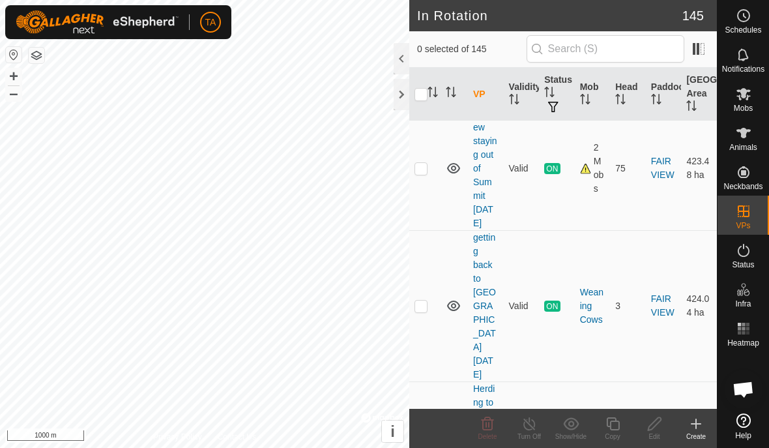
scroll to position [4792, 0]
click at [424, 302] on p-checkbox at bounding box center [420, 307] width 13 height 10
checkbox input "true"
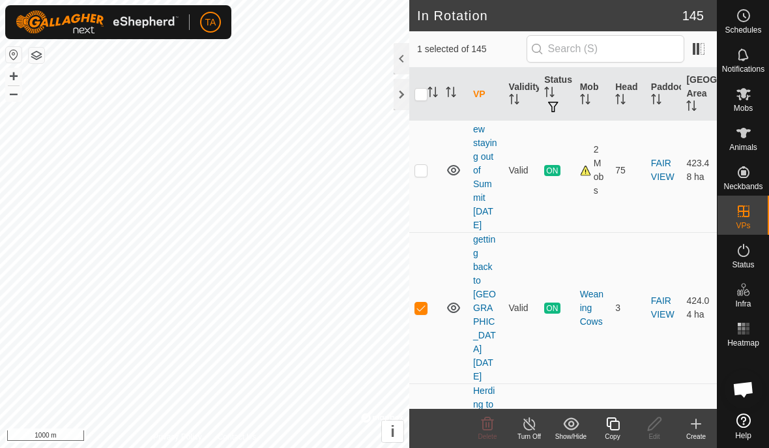
click at [612, 427] on icon at bounding box center [613, 424] width 16 height 16
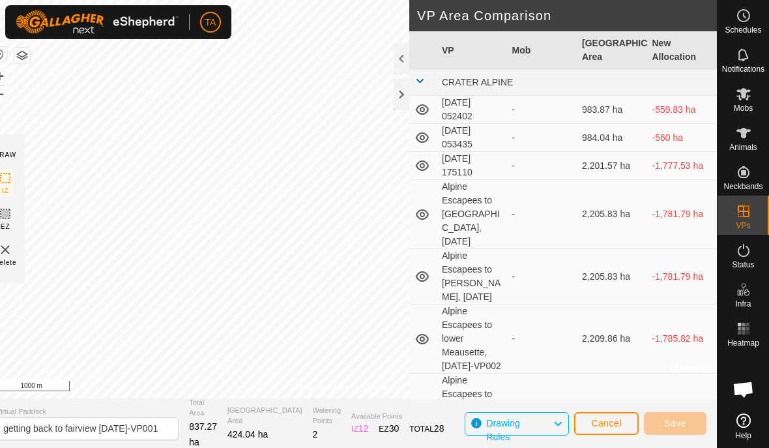
click at [395, 100] on div at bounding box center [401, 94] width 16 height 31
